Goal: Task Accomplishment & Management: Complete application form

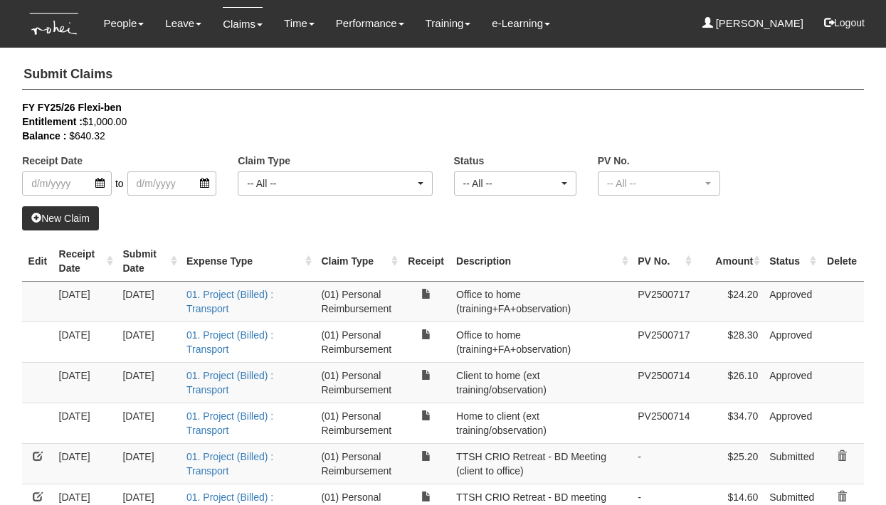
select select "50"
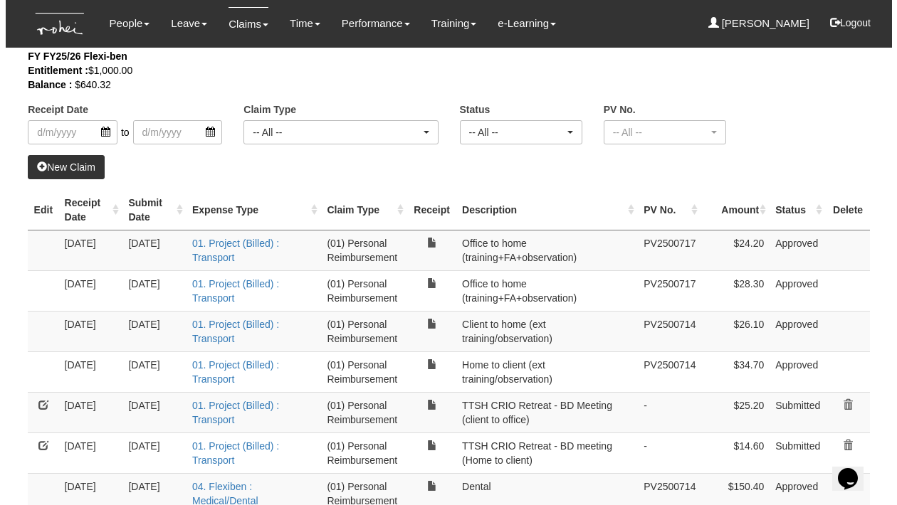
scroll to position [53, 0]
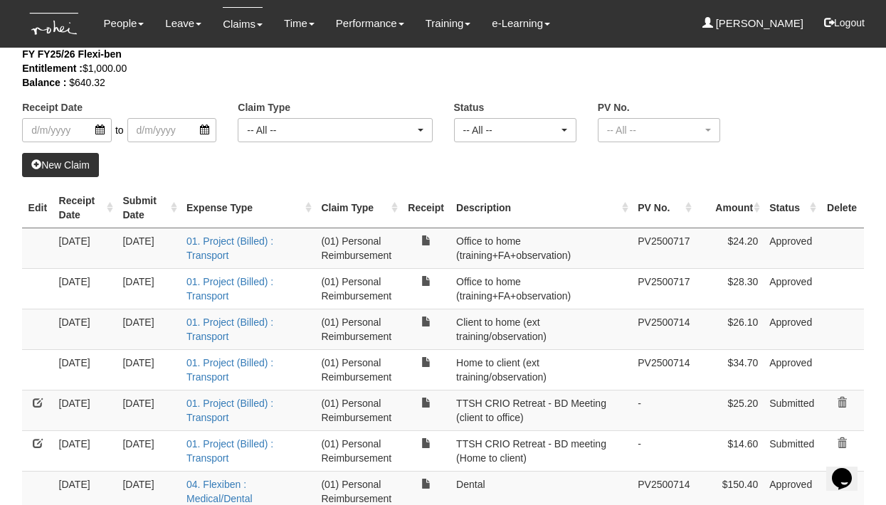
click at [68, 165] on link "New Claim" at bounding box center [60, 165] width 77 height 24
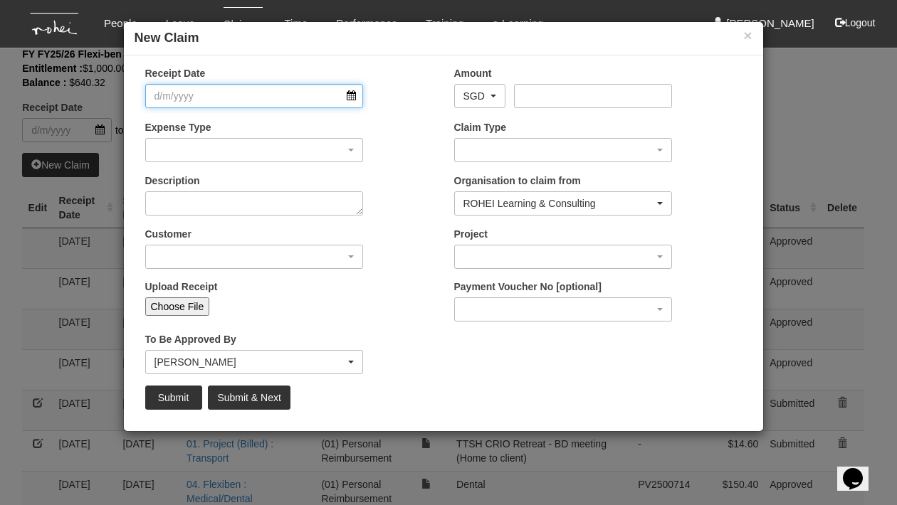
click at [261, 91] on input "Receipt Date" at bounding box center [254, 96] width 219 height 24
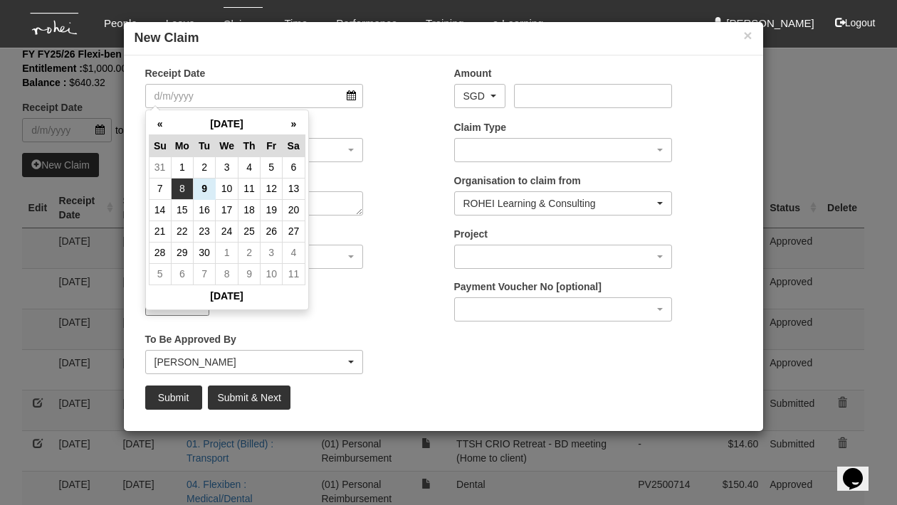
click at [178, 183] on td "8" at bounding box center [182, 188] width 22 height 21
type input "[DATE]"
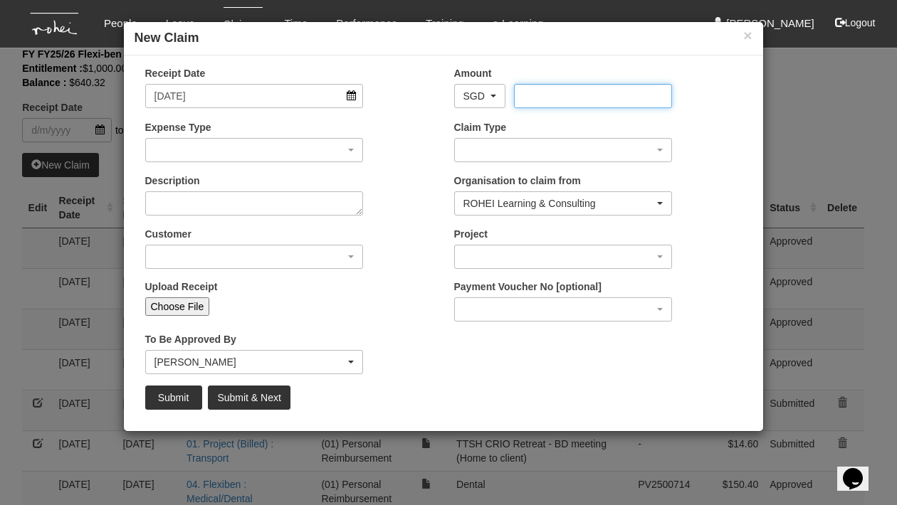
click at [532, 90] on input "Amount" at bounding box center [593, 96] width 158 height 24
type input "93.4"
click at [175, 310] on input "Choose File" at bounding box center [177, 307] width 65 height 19
type input "C:\fakepath\20250909_113955.jpg"
type input "Choose Another File"
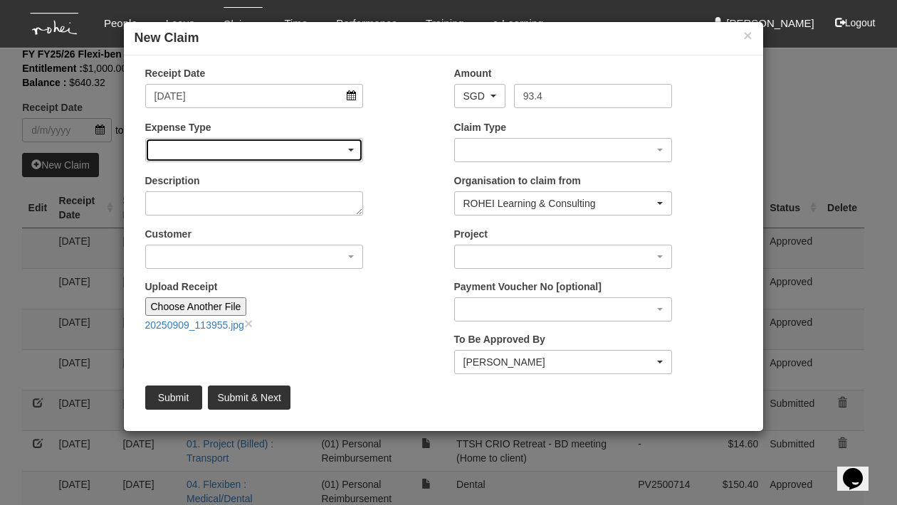
click at [322, 150] on div "button" at bounding box center [254, 150] width 217 height 23
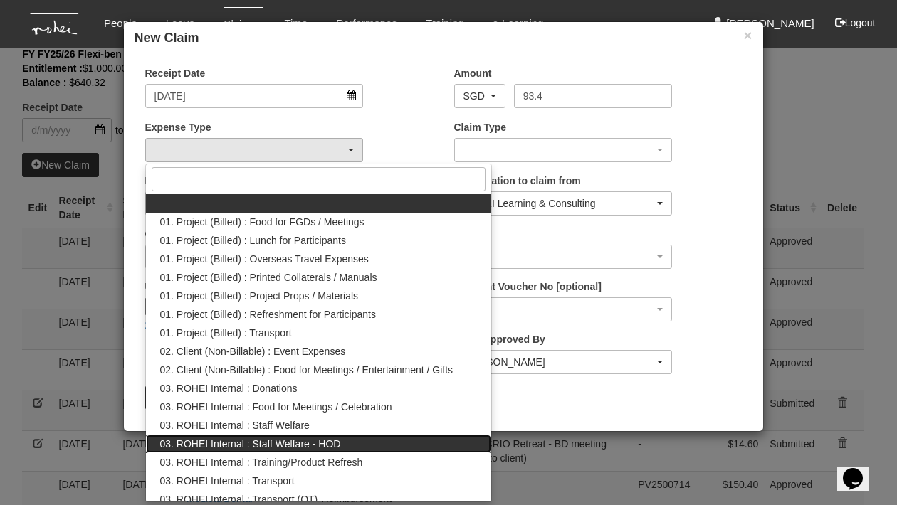
click at [288, 445] on span "03. ROHEI Internal : Staff Welfare - HOD" at bounding box center [250, 444] width 181 height 14
select select "236"
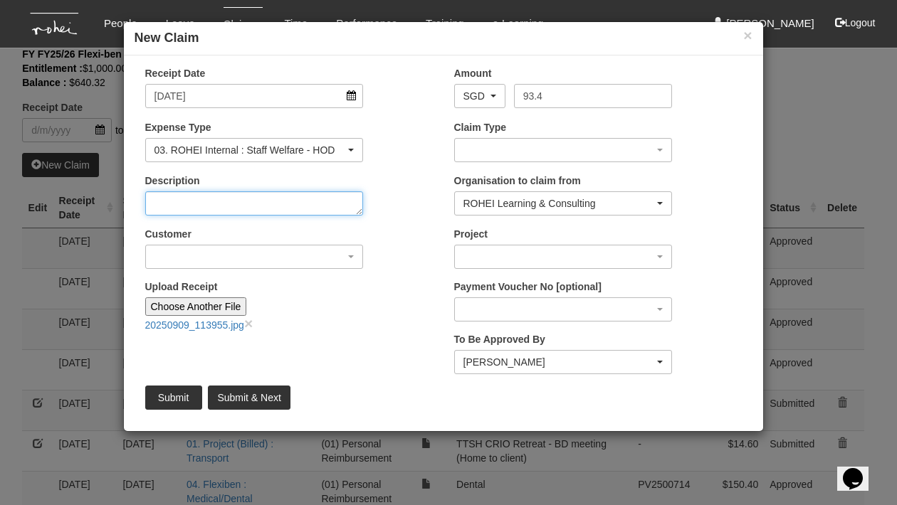
click at [232, 205] on textarea "Description" at bounding box center [254, 204] width 219 height 24
type textarea "Welcome lunch - Aree"
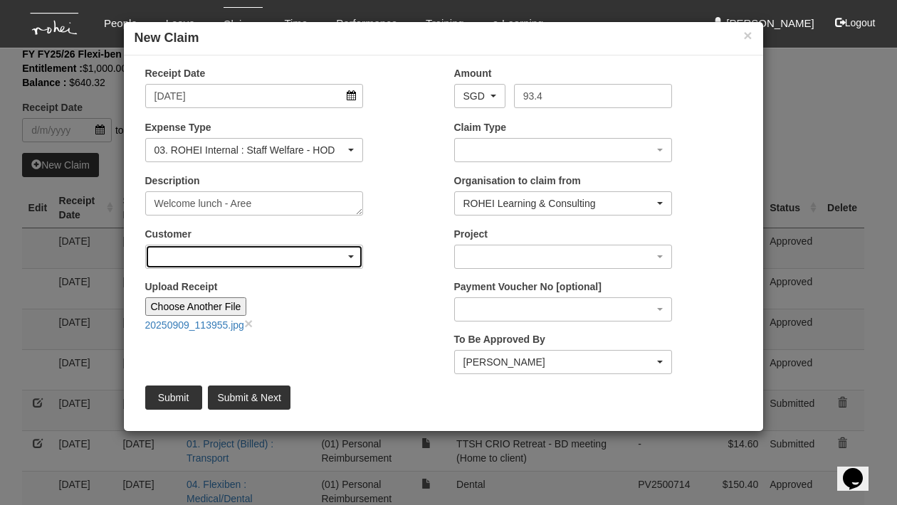
click at [346, 255] on div "button" at bounding box center [254, 257] width 217 height 23
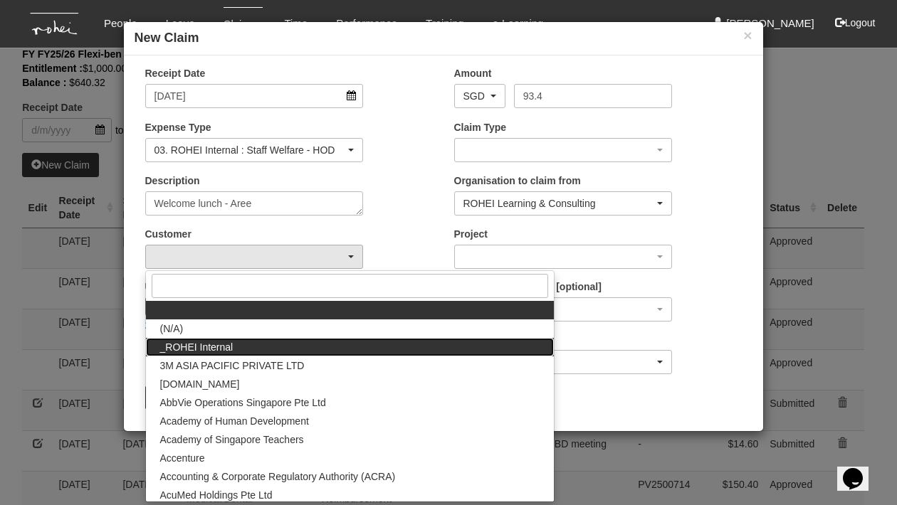
click at [280, 346] on link "_ROHEI Internal" at bounding box center [350, 347] width 408 height 19
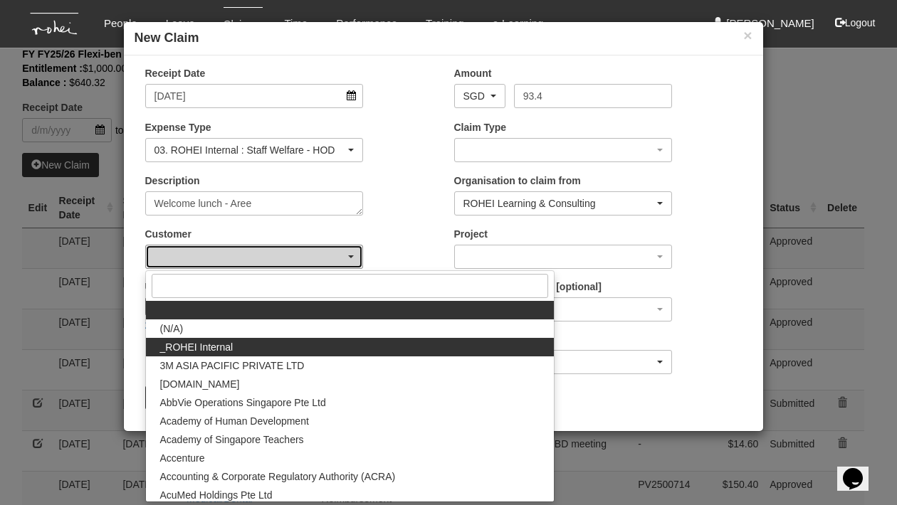
select select "397"
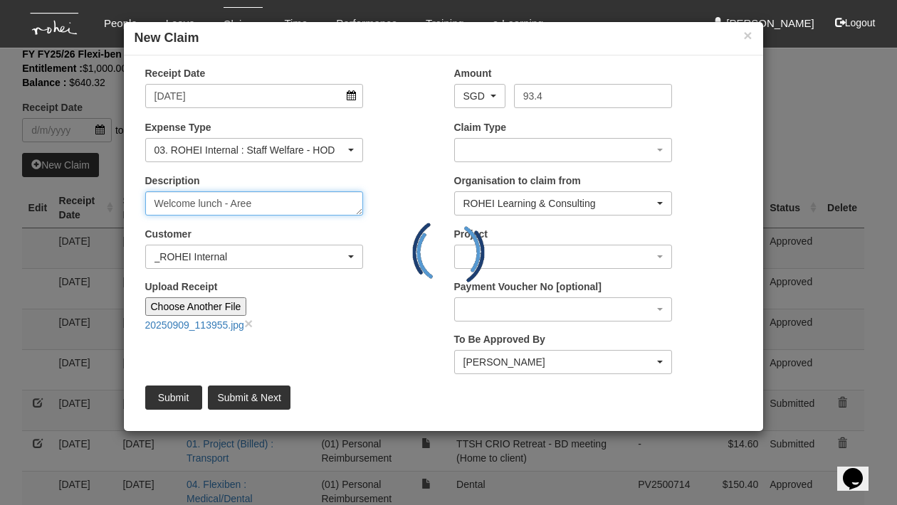
click at [294, 206] on textarea "Welcome lunch - Aree" at bounding box center [254, 204] width 219 height 24
type textarea "Welcome lunch - Aree & TCC"
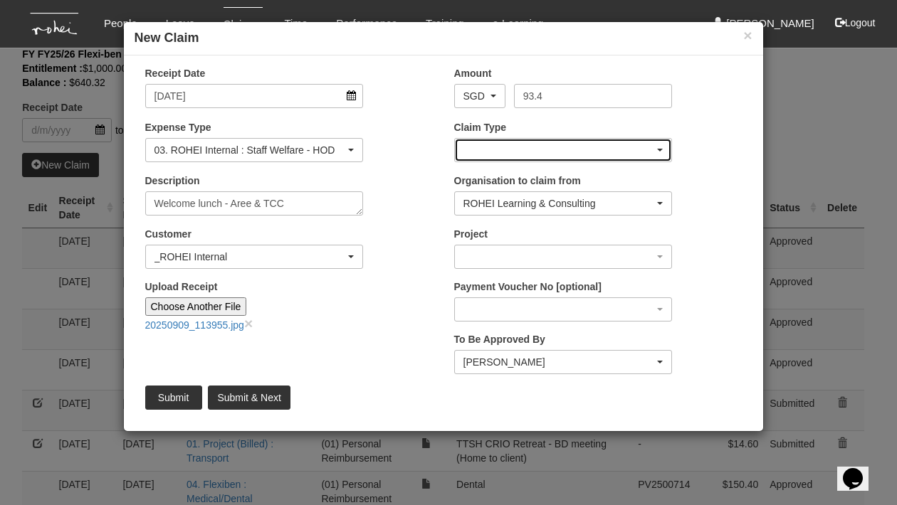
click at [572, 147] on div "button" at bounding box center [563, 150] width 217 height 23
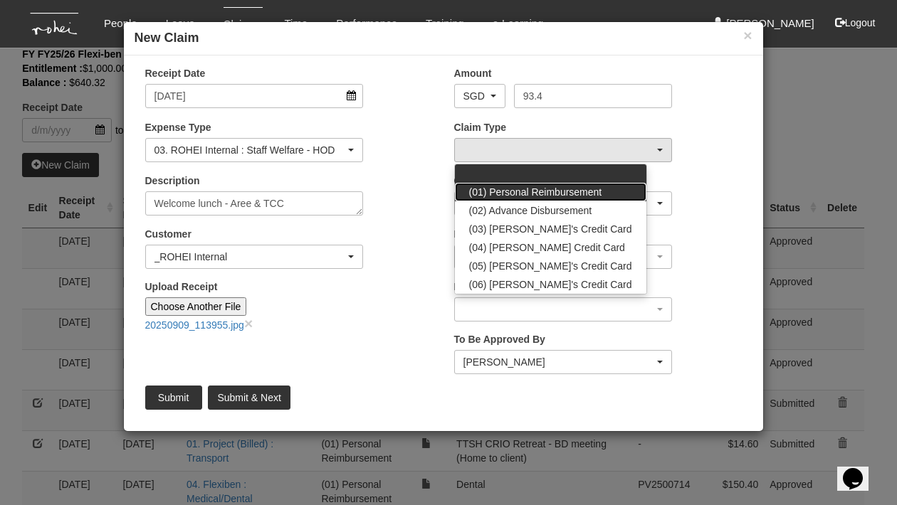
click at [537, 192] on span "(01) Personal Reimbursement" at bounding box center [535, 192] width 133 height 14
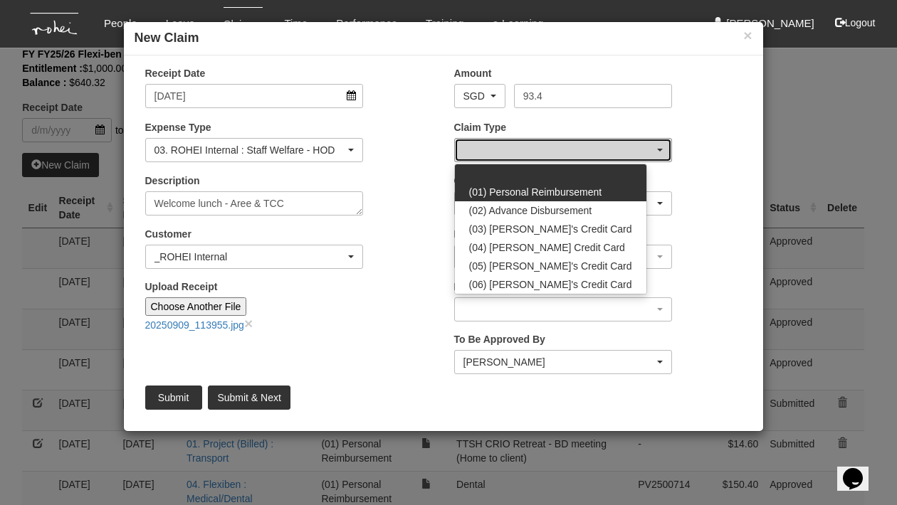
select select "14"
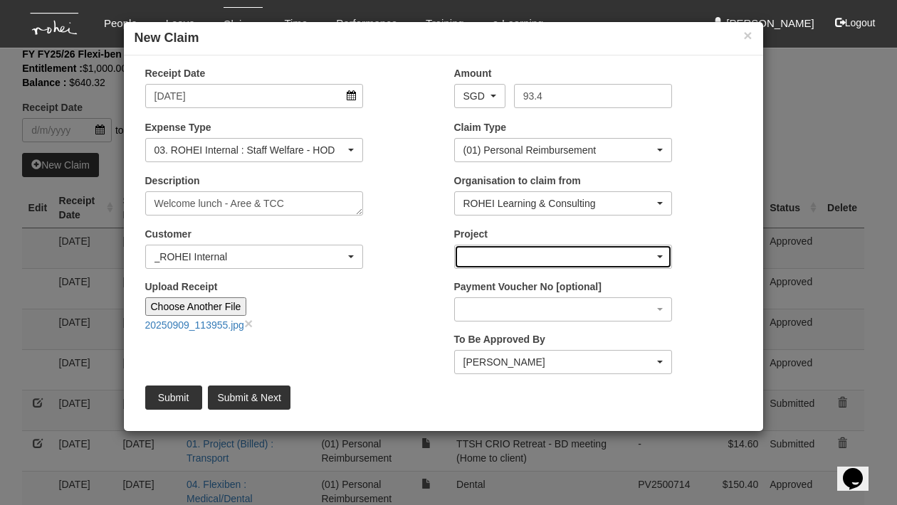
click at [520, 258] on div "button" at bounding box center [563, 257] width 217 height 23
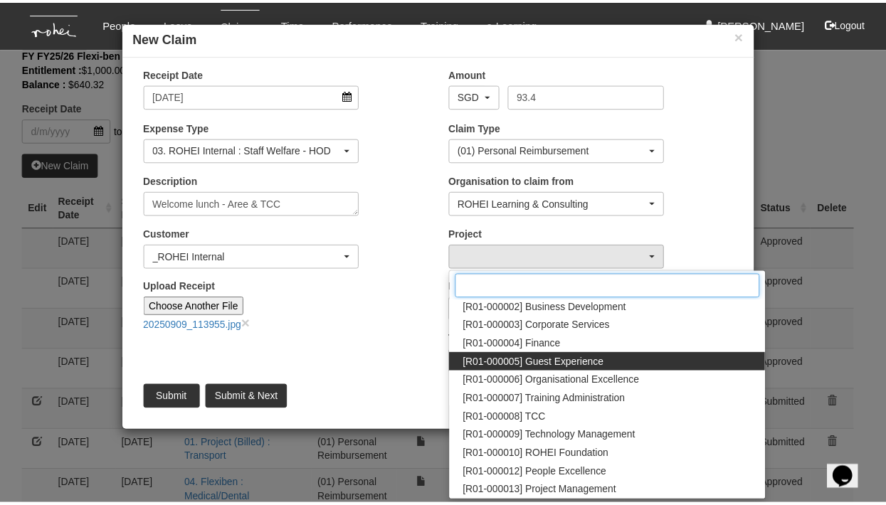
scroll to position [79, 0]
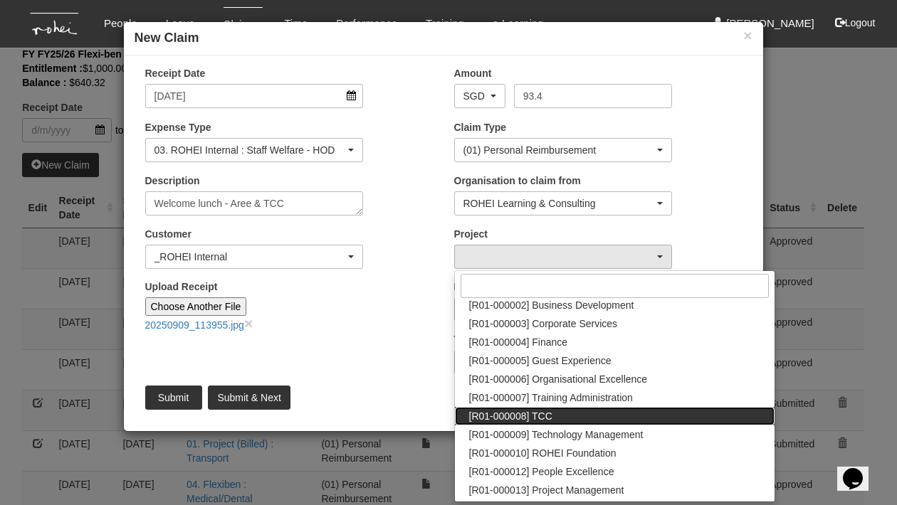
click at [508, 416] on span "[R01-000008] TCC" at bounding box center [510, 416] width 83 height 14
select select "1485"
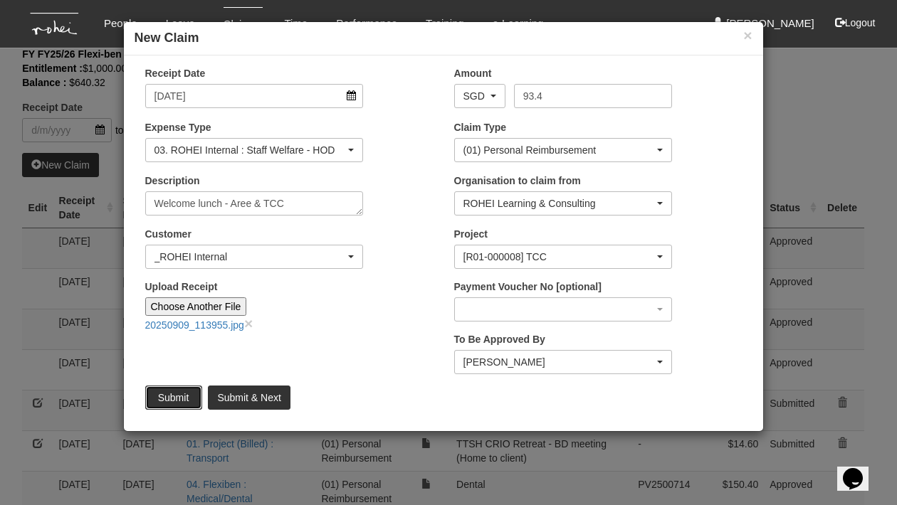
click at [189, 397] on input "Submit" at bounding box center [173, 398] width 57 height 24
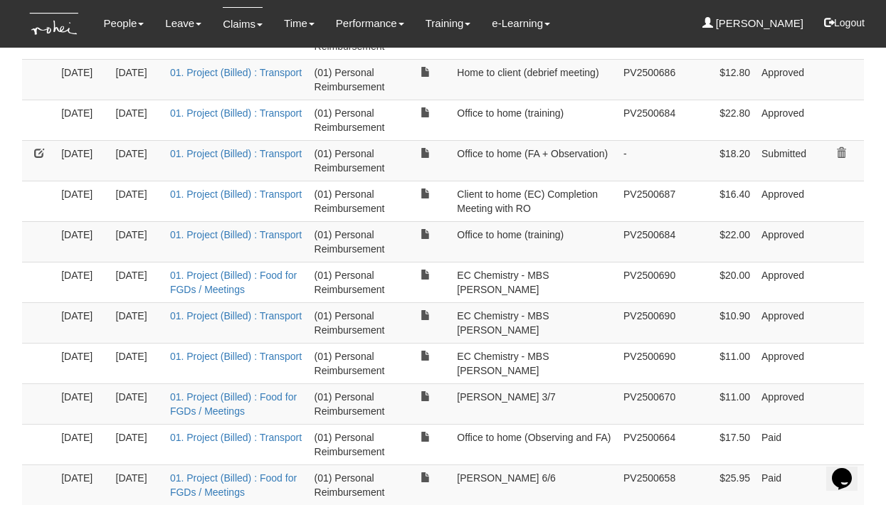
scroll to position [661, 0]
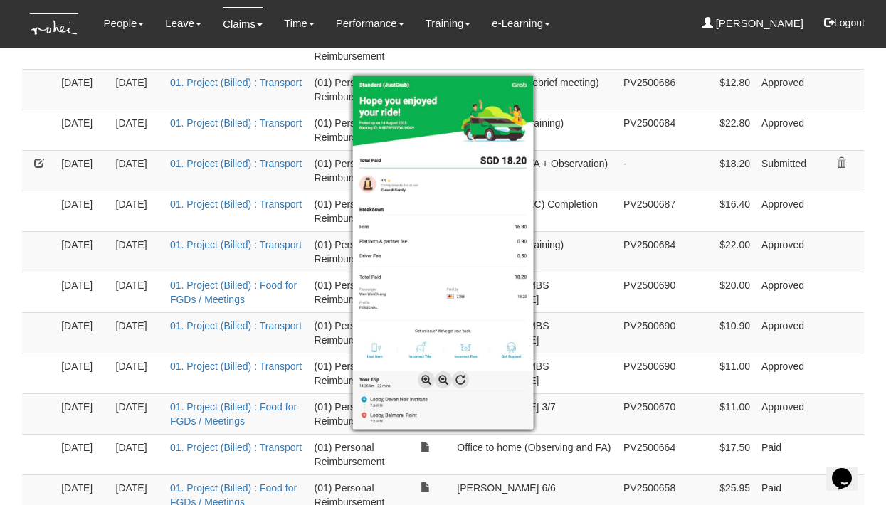
click at [12, 251] on div at bounding box center [443, 252] width 886 height 505
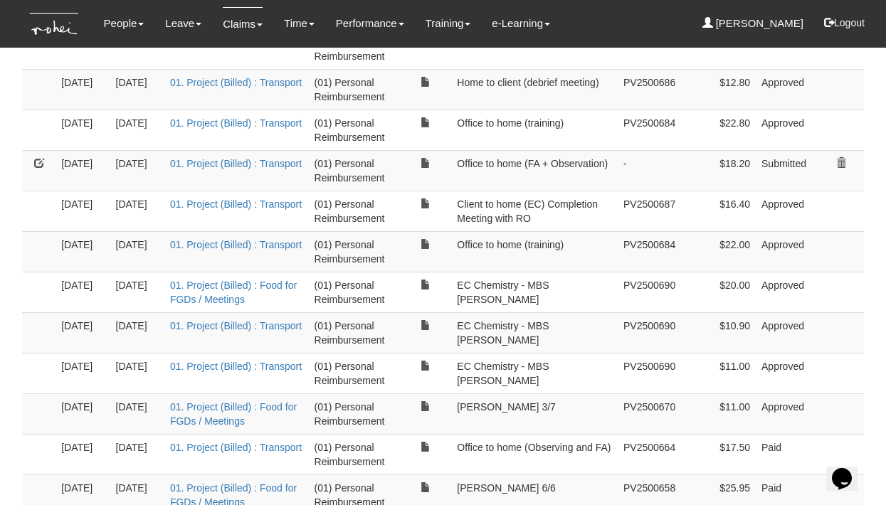
scroll to position [0, 0]
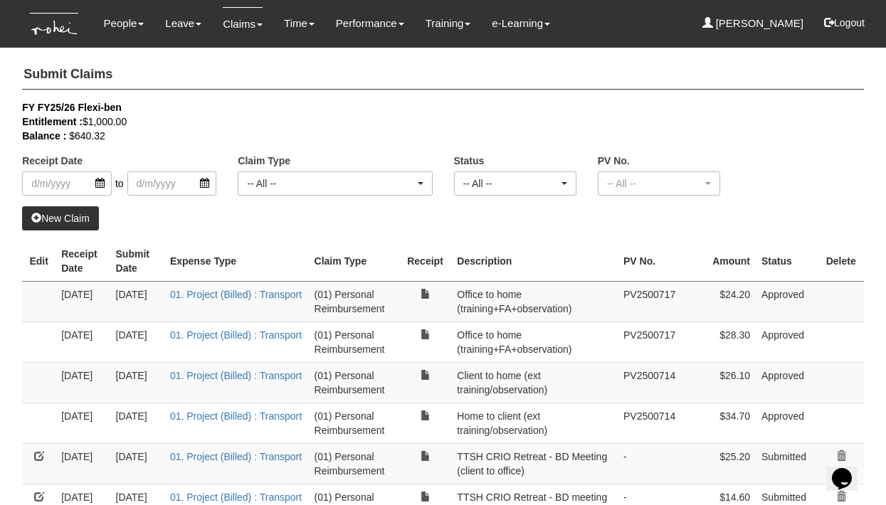
select select "50"
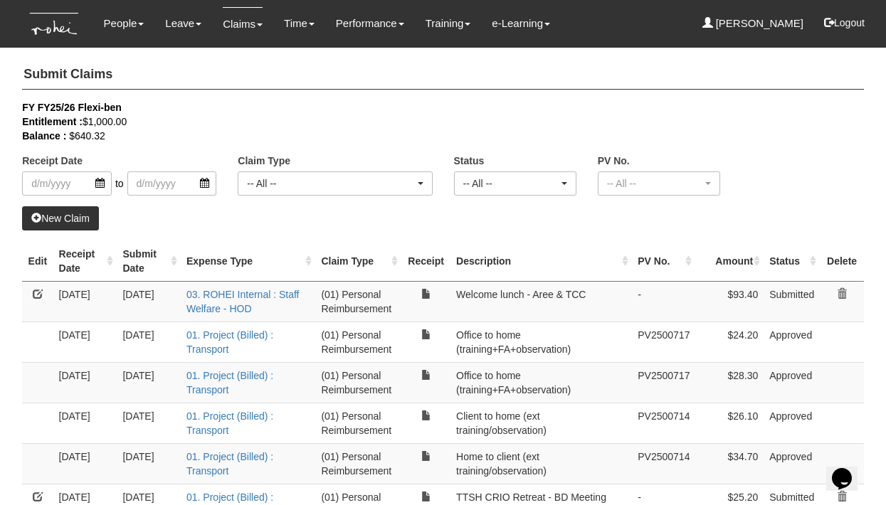
click at [110, 264] on th "Receipt Date" at bounding box center [85, 261] width 64 height 41
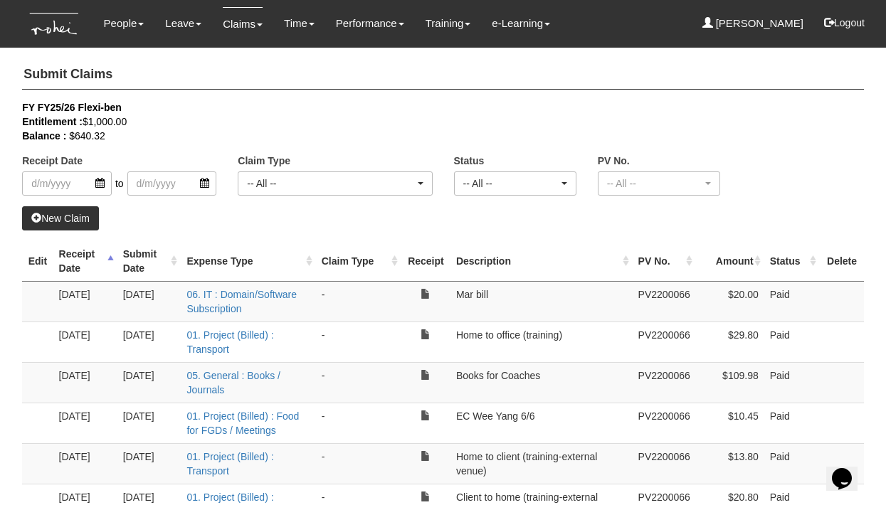
click at [110, 264] on th "Receipt Date" at bounding box center [85, 261] width 64 height 41
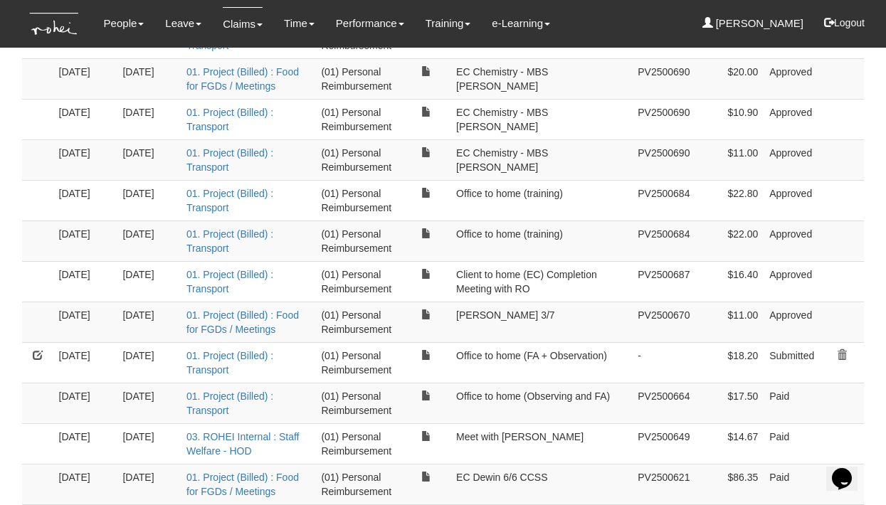
scroll to position [797, 0]
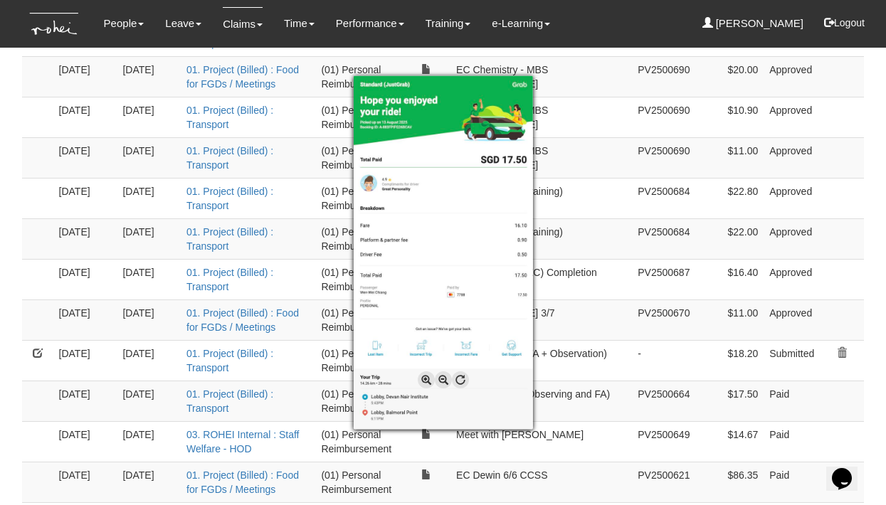
click at [299, 372] on div at bounding box center [443, 252] width 886 height 505
click at [27, 398] on div at bounding box center [443, 252] width 886 height 505
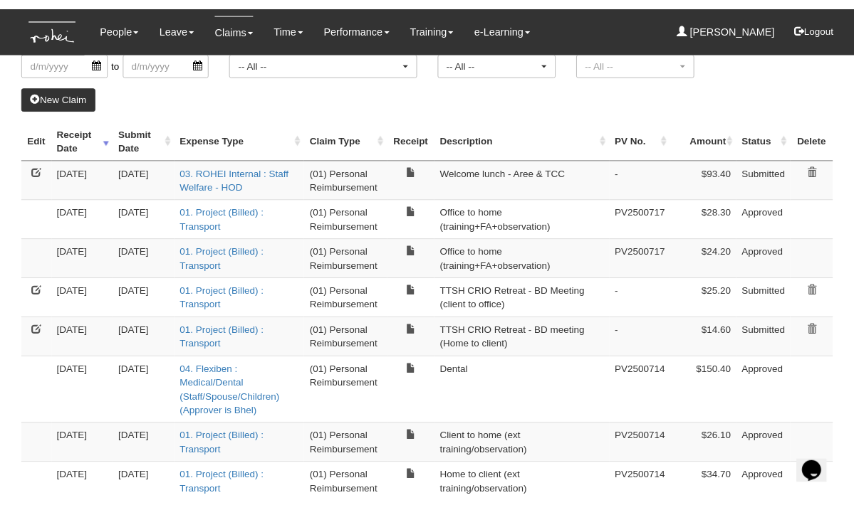
scroll to position [120, 0]
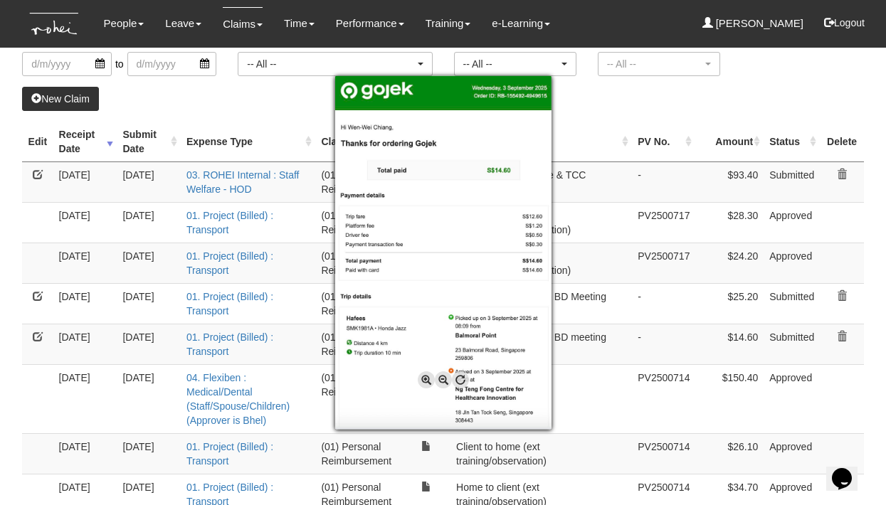
click at [610, 366] on div at bounding box center [443, 252] width 886 height 505
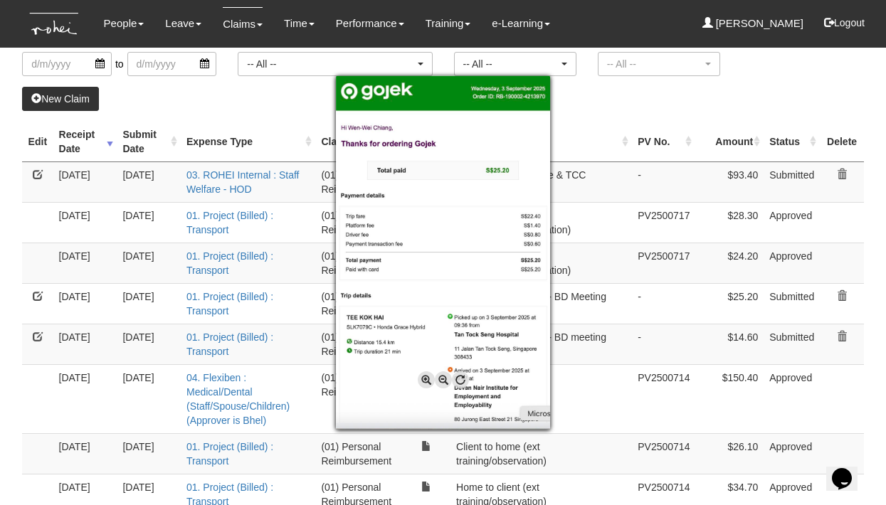
click at [625, 303] on div at bounding box center [443, 252] width 886 height 505
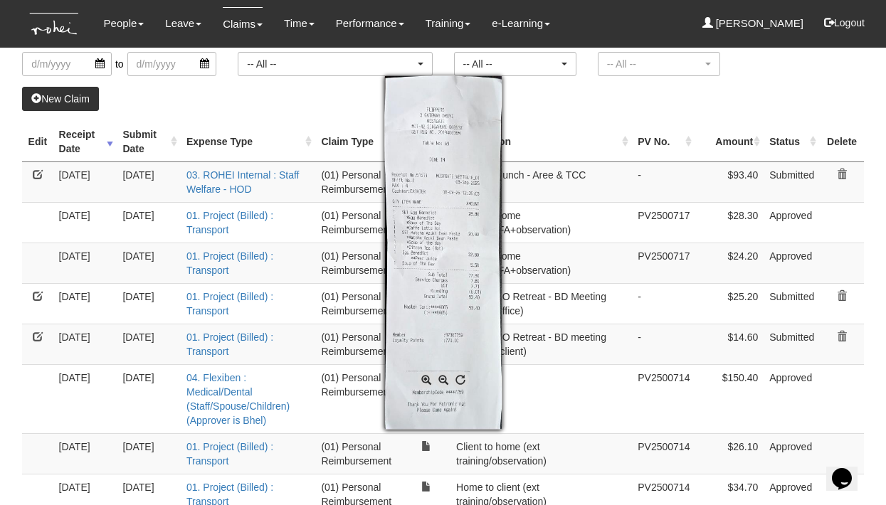
click at [31, 219] on div at bounding box center [443, 252] width 886 height 505
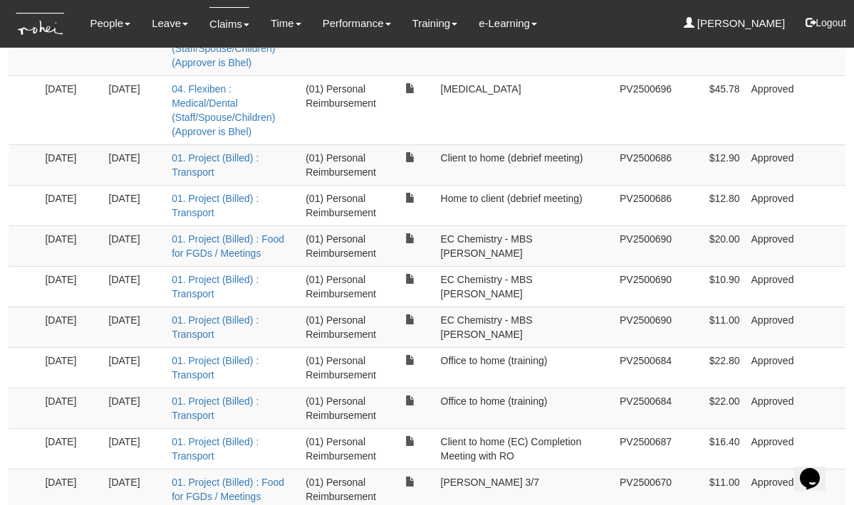
scroll to position [629, 0]
